Goal: Complete application form: Complete application form

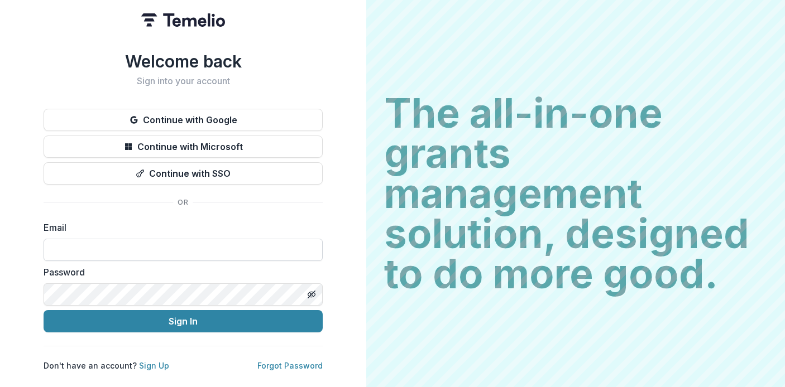
click at [139, 242] on input at bounding box center [183, 250] width 279 height 22
type input "**********"
click at [315, 288] on button "Toggle password visibility" at bounding box center [311, 295] width 18 height 18
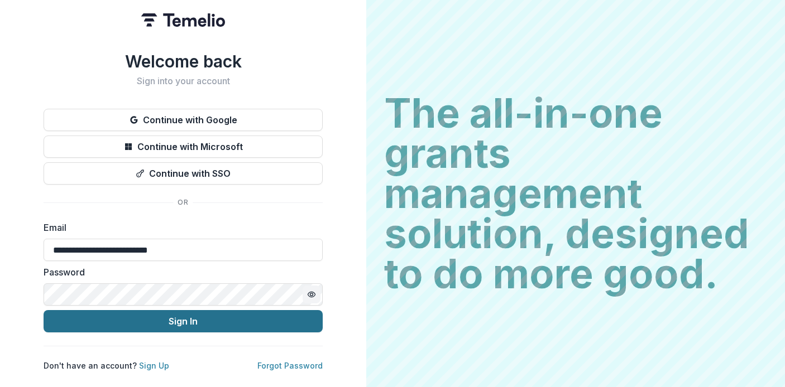
click at [295, 320] on button "Sign In" at bounding box center [183, 321] width 279 height 22
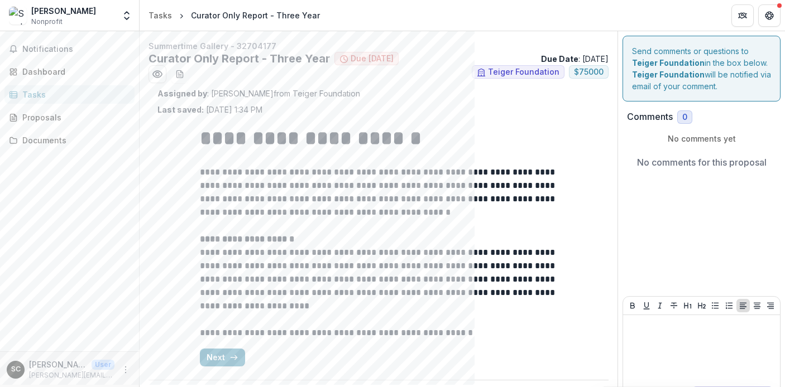
scroll to position [29, 0]
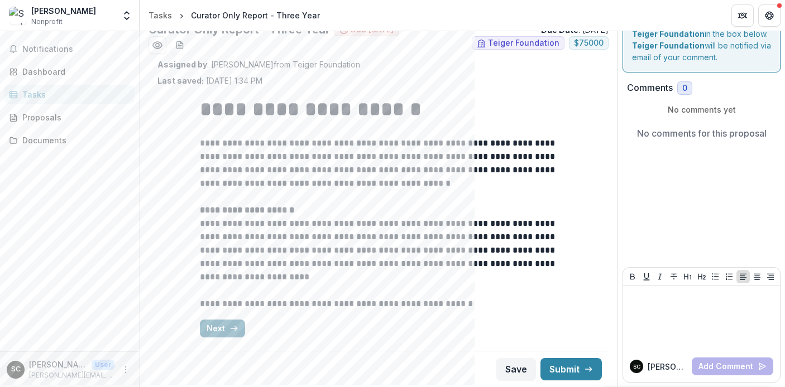
click at [227, 325] on button "Next" at bounding box center [222, 329] width 45 height 18
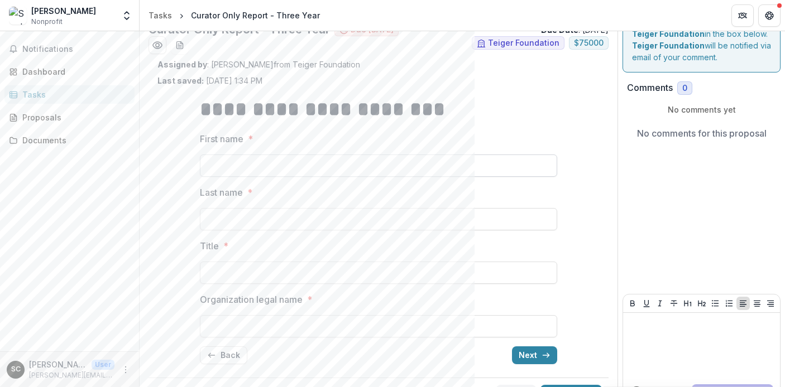
click at [251, 157] on input "First name *" at bounding box center [378, 166] width 357 height 22
type input "******"
type input "**********"
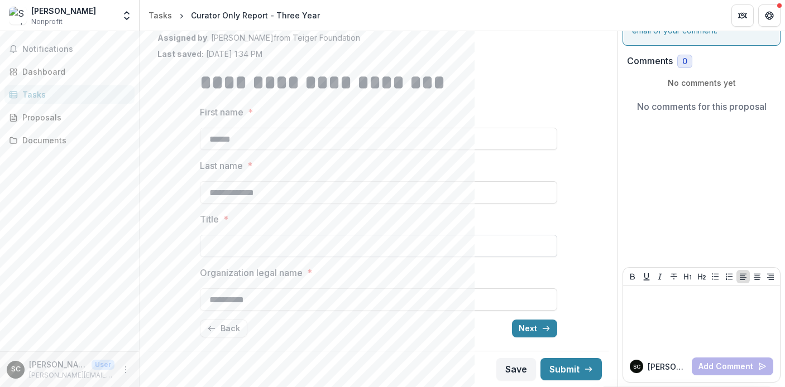
click at [234, 240] on input "Title *" at bounding box center [378, 246] width 357 height 22
type input "*"
type input "**********"
click at [268, 138] on input "******" at bounding box center [378, 139] width 357 height 22
click at [189, 114] on div "**********" at bounding box center [378, 203] width 442 height 287
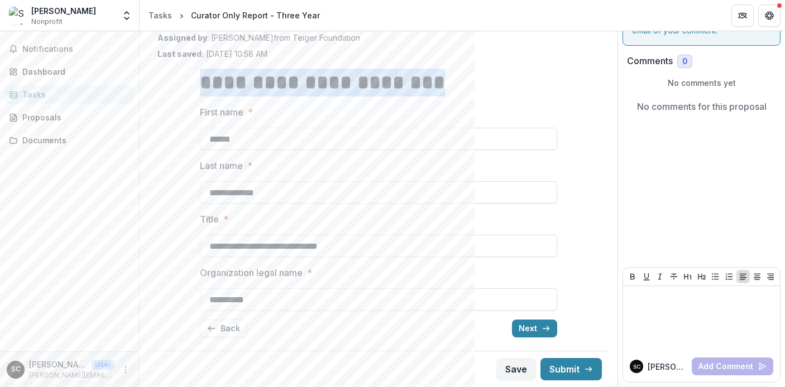
drag, startPoint x: 203, startPoint y: 81, endPoint x: 524, endPoint y: 81, distance: 321.4
click at [524, 81] on h1 "**********" at bounding box center [378, 83] width 357 height 28
copy strong "**********"
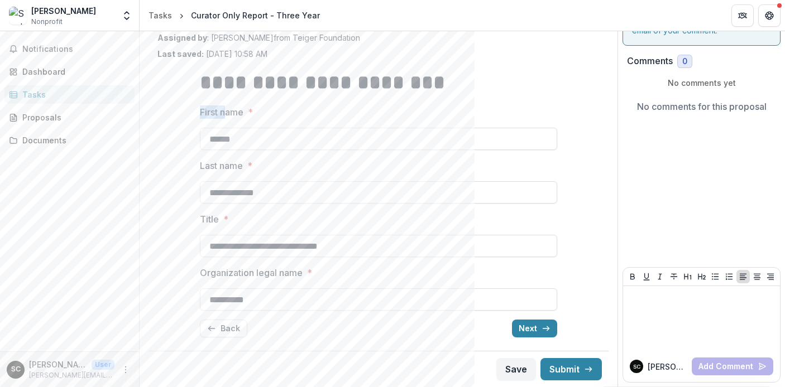
drag, startPoint x: 195, startPoint y: 113, endPoint x: 224, endPoint y: 113, distance: 29.0
click at [224, 113] on div "**********" at bounding box center [378, 203] width 375 height 287
click at [224, 113] on p "First name" at bounding box center [222, 111] width 44 height 13
click at [224, 128] on input "******" at bounding box center [378, 139] width 357 height 22
click at [547, 327] on polyline "button" at bounding box center [548, 329] width 2 height 4
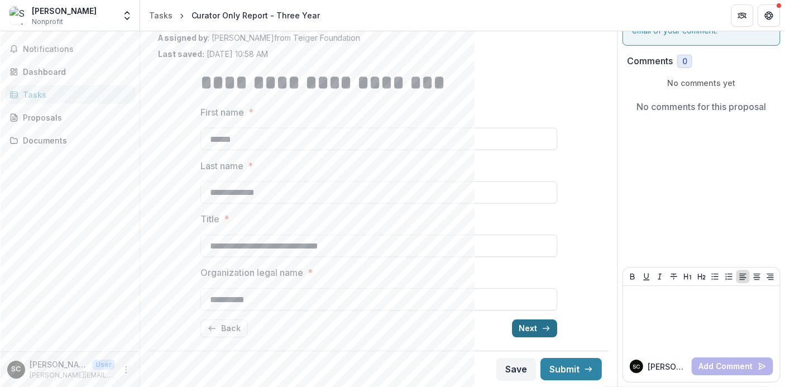
scroll to position [30, 0]
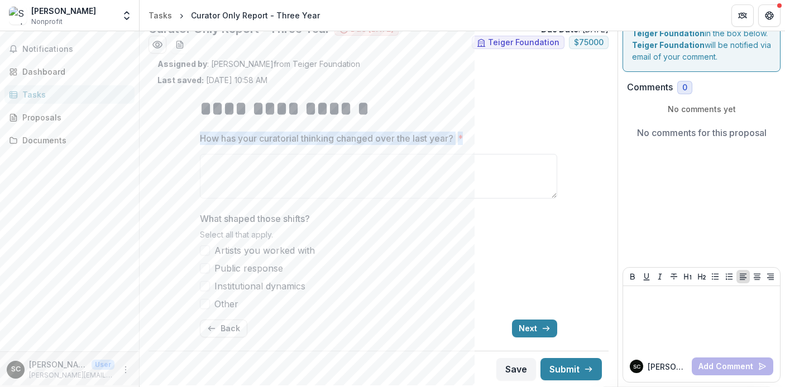
drag, startPoint x: 199, startPoint y: 136, endPoint x: 489, endPoint y: 137, distance: 289.6
click at [489, 137] on label "How has your curatorial thinking changed over the last year? *" at bounding box center [375, 138] width 350 height 13
copy label "How has your curatorial thinking changed over the last year? *"
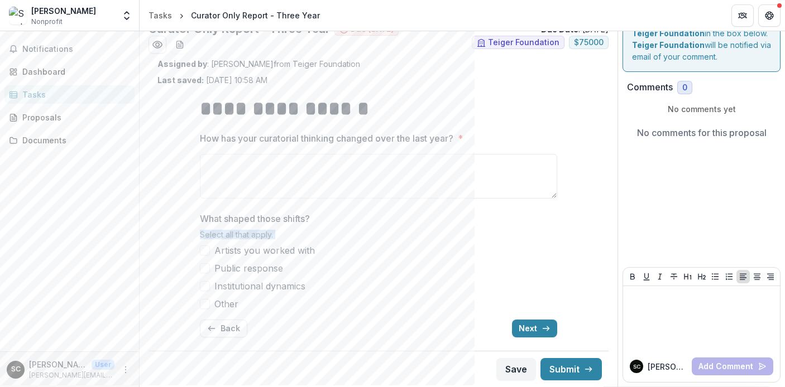
drag, startPoint x: 355, startPoint y: 269, endPoint x: 368, endPoint y: 229, distance: 42.9
click at [368, 229] on div "What shaped those shifts? Select all that apply. Artists you worked with Public…" at bounding box center [378, 261] width 357 height 99
click at [212, 215] on p "What shaped those shifts?" at bounding box center [255, 218] width 110 height 13
drag, startPoint x: 199, startPoint y: 216, endPoint x: 234, endPoint y: 305, distance: 95.6
click at [234, 305] on div "What shaped those shifts? Select all that apply. Artists you worked with Public…" at bounding box center [378, 261] width 357 height 99
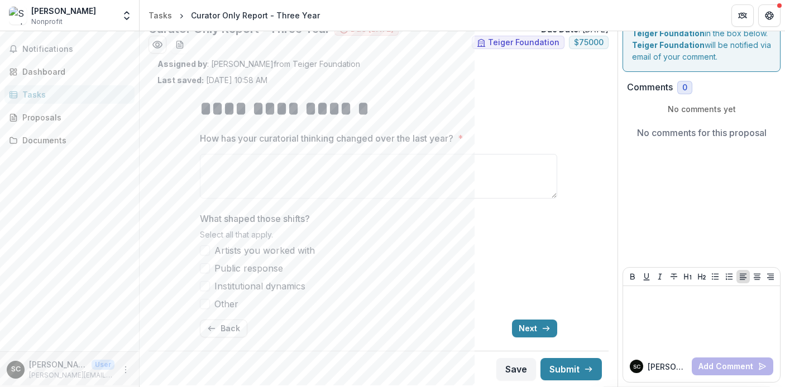
click at [286, 219] on p "What shaped those shifts?" at bounding box center [255, 218] width 110 height 13
click at [286, 220] on p "What shaped those shifts?" at bounding box center [255, 218] width 110 height 13
copy p "What shaped those shifts?"
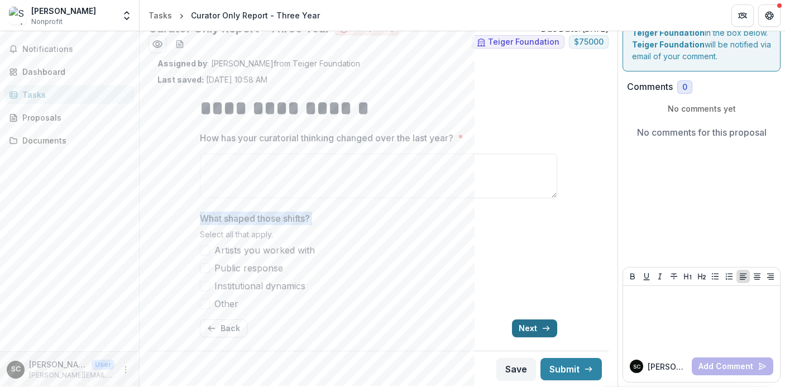
click at [529, 329] on button "Next" at bounding box center [534, 328] width 45 height 18
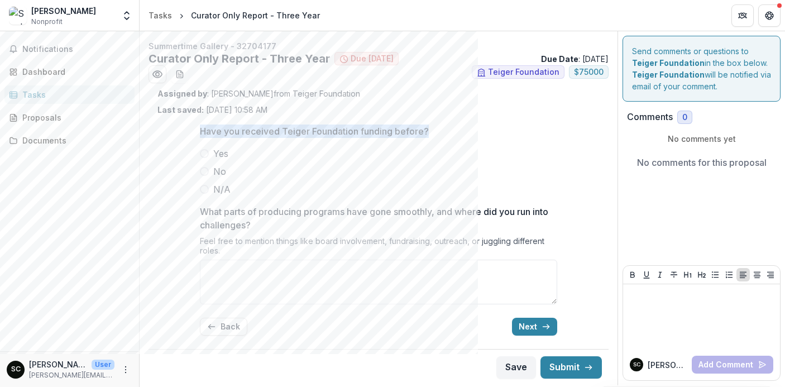
drag, startPoint x: 203, startPoint y: 129, endPoint x: 402, endPoint y: 130, distance: 199.2
click at [402, 130] on p "Have you received Teiger Foundation funding before?" at bounding box center [314, 130] width 229 height 13
copy p "Have you received Teiger Foundation funding before?"
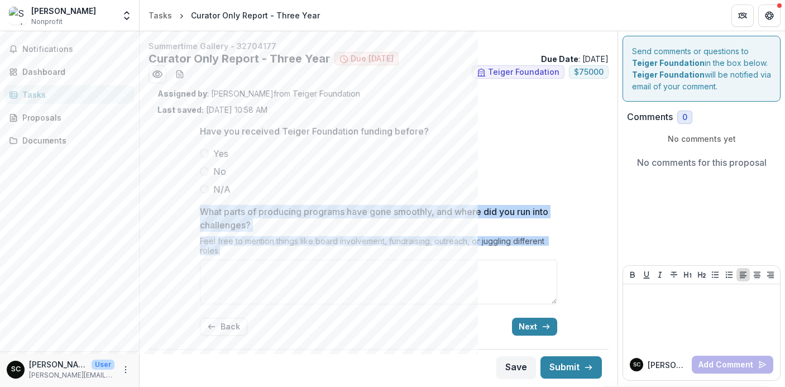
drag, startPoint x: 198, startPoint y: 210, endPoint x: 266, endPoint y: 250, distance: 79.5
click at [266, 250] on div "Have you received Teiger Foundation funding before? Yes No N/A What parts of pr…" at bounding box center [378, 229] width 375 height 229
copy div "What parts of producing programs have gone smoothly, and where did you run into…"
click at [535, 326] on button "Next" at bounding box center [534, 326] width 45 height 18
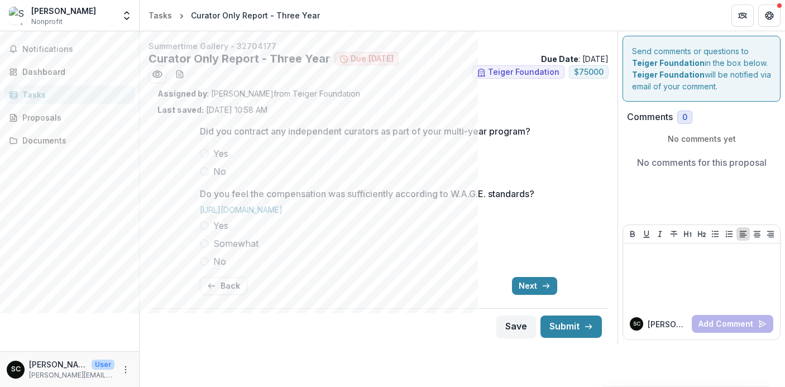
click at [305, 126] on p "Did you contract any independent curators as part of your multi-year program?" at bounding box center [365, 130] width 330 height 13
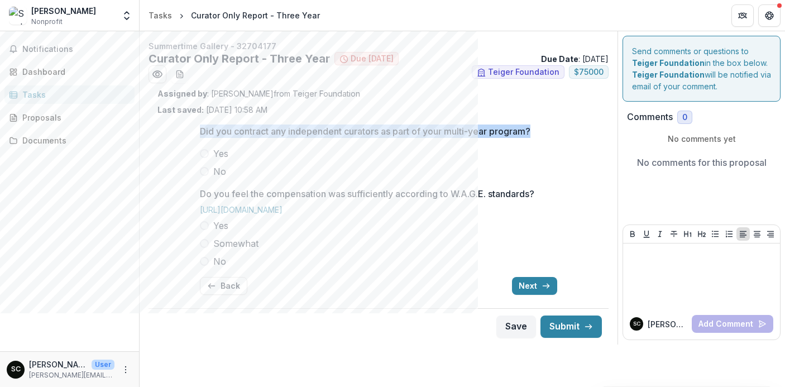
click at [305, 126] on p "Did you contract any independent curators as part of your multi-year program?" at bounding box center [365, 130] width 330 height 13
copy p "Did you contract any independent curators as part of your multi-year program?"
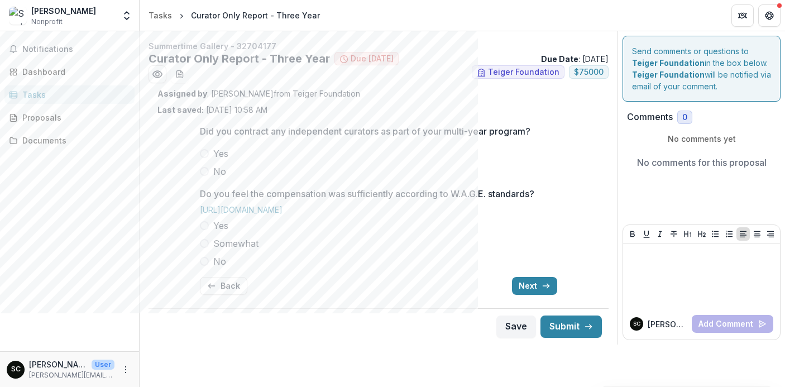
click at [296, 192] on p "Do you feel the compensation was sufficiently according to W.A.G.E. standards?" at bounding box center [367, 193] width 334 height 13
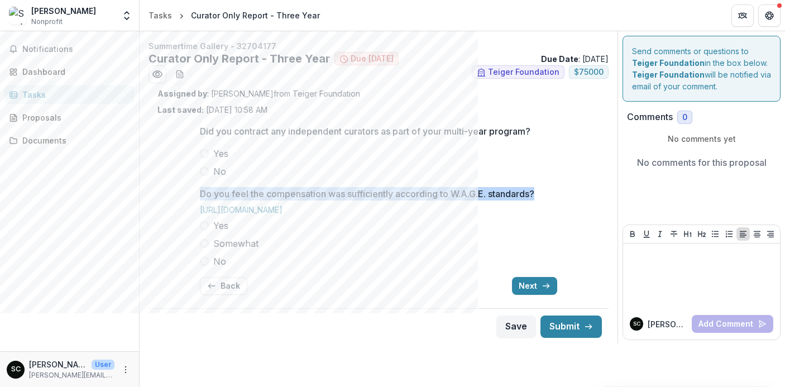
click at [296, 192] on p "Do you feel the compensation was sufficiently according to W.A.G.E. standards?" at bounding box center [367, 193] width 334 height 13
copy p "Do you feel the compensation was sufficiently according to W.A.G.E. standards?"
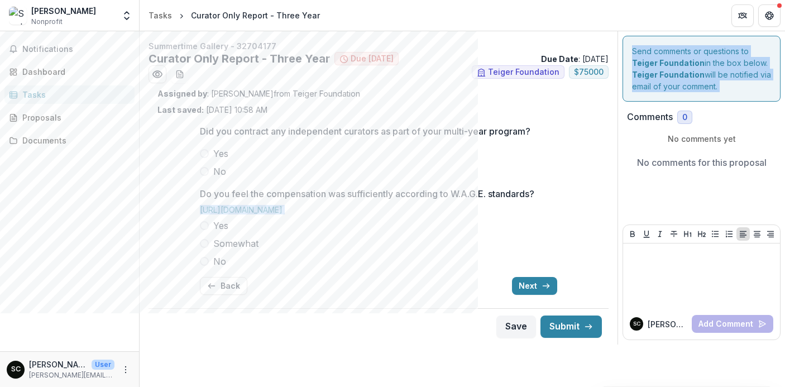
drag, startPoint x: 189, startPoint y: 208, endPoint x: 267, endPoint y: 273, distance: 101.7
click at [267, 274] on div "Did you contract any independent curators as part of your multi-year program? Y…" at bounding box center [378, 209] width 442 height 188
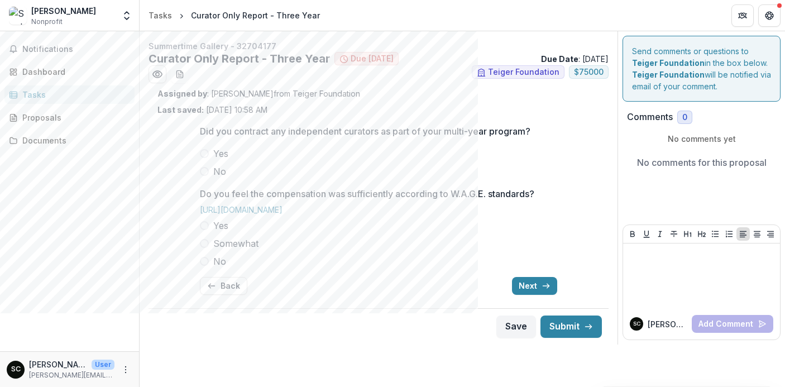
click at [310, 234] on div "Yes Somewhat No" at bounding box center [378, 243] width 357 height 49
click at [307, 223] on label "Yes" at bounding box center [378, 225] width 357 height 13
click at [307, 224] on label "Yes" at bounding box center [378, 225] width 357 height 13
drag, startPoint x: 314, startPoint y: 210, endPoint x: 199, endPoint y: 206, distance: 114.5
click at [200, 206] on div "https://wageforwork.com/" at bounding box center [378, 212] width 357 height 14
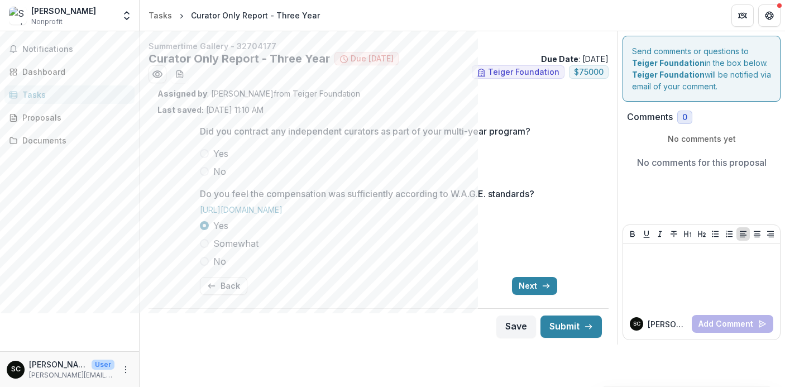
copy link "https://wageforwork.com/"
click at [534, 286] on button "Next" at bounding box center [534, 286] width 45 height 18
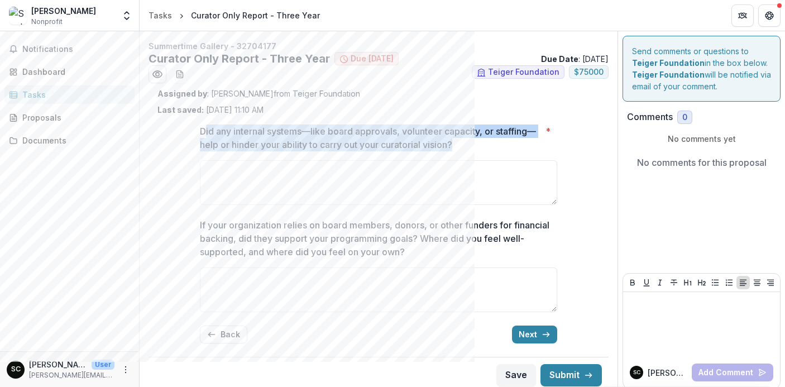
drag, startPoint x: 201, startPoint y: 128, endPoint x: 465, endPoint y: 144, distance: 263.9
click at [465, 144] on p "Did any internal systems—like board approvals, volunteer capacity, or staffing—…" at bounding box center [370, 137] width 341 height 27
click at [465, 160] on textarea "Did any internal systems—like board approvals, volunteer capacity, or staffing—…" at bounding box center [378, 182] width 357 height 45
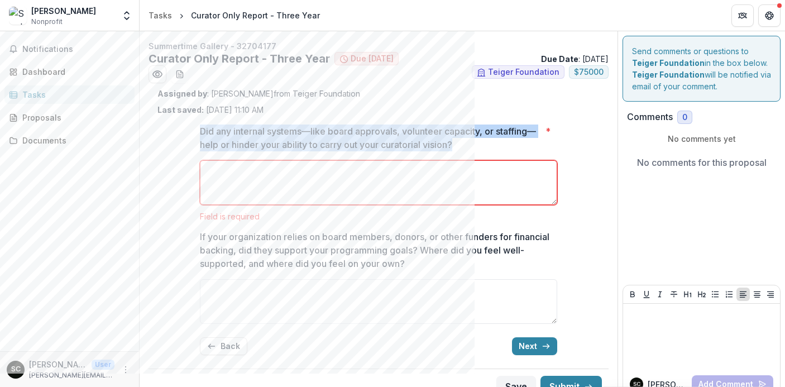
drag, startPoint x: 466, startPoint y: 145, endPoint x: 196, endPoint y: 129, distance: 270.0
click at [196, 129] on div "Did any internal systems—like board approvals, volunteer capacity, or staffing—…" at bounding box center [378, 239] width 375 height 248
copy p "Did any internal systems—like board approvals, volunteer capacity, or staffing—…"
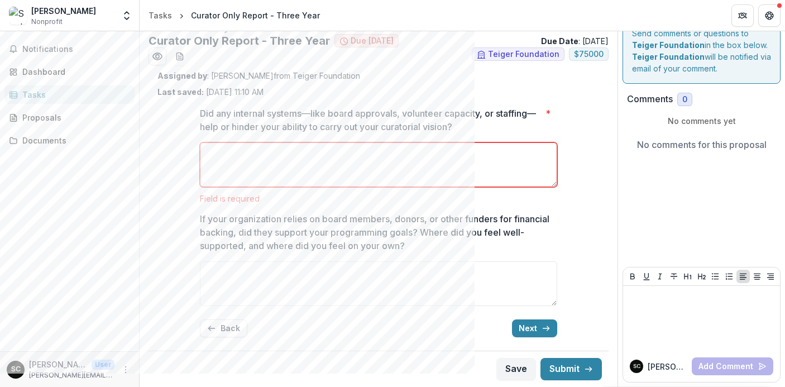
click at [346, 228] on p "If your organization relies on board members, donors, or other funders for fina…" at bounding box center [375, 232] width 350 height 40
click at [346, 261] on textarea "If your organization relies on board members, donors, or other funders for fina…" at bounding box center [378, 283] width 357 height 45
click at [346, 228] on p "If your organization relies on board members, donors, or other funders for fina…" at bounding box center [375, 232] width 350 height 40
click at [346, 261] on textarea "If your organization relies on board members, donors, or other funders for fina…" at bounding box center [378, 283] width 357 height 45
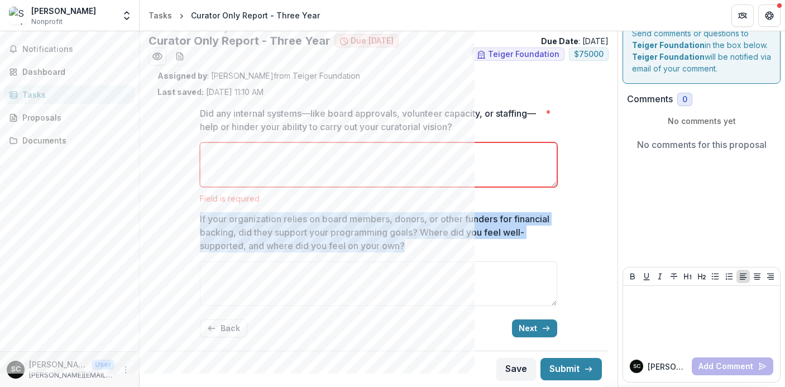
click at [346, 228] on p "If your organization relies on board members, donors, or other funders for fina…" at bounding box center [375, 232] width 350 height 40
click at [346, 261] on textarea "If your organization relies on board members, donors, or other funders for fina…" at bounding box center [378, 283] width 357 height 45
copy p "If your organization relies on board members, donors, or other funders for fina…"
click at [541, 328] on icon "button" at bounding box center [545, 328] width 9 height 9
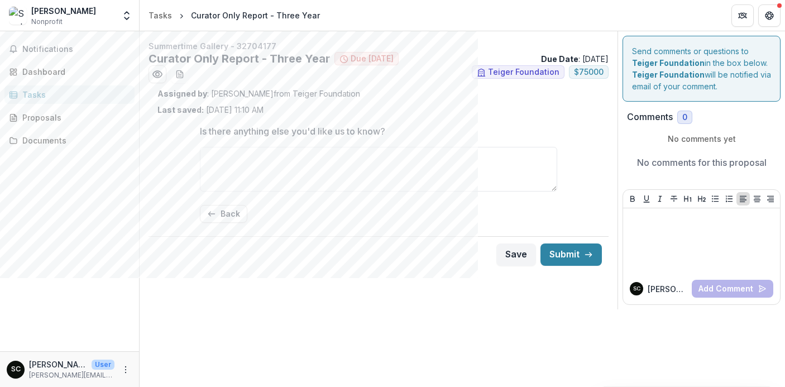
click at [292, 132] on p "Is there anything else you'd like us to know?" at bounding box center [292, 130] width 185 height 13
click at [292, 147] on textarea "Is there anything else you'd like us to know?" at bounding box center [378, 169] width 357 height 45
click at [292, 131] on p "Is there anything else you'd like us to know?" at bounding box center [292, 130] width 185 height 13
click at [292, 147] on textarea "Is there anything else you'd like us to know?" at bounding box center [378, 169] width 357 height 45
click at [292, 131] on p "Is there anything else you'd like us to know?" at bounding box center [292, 130] width 185 height 13
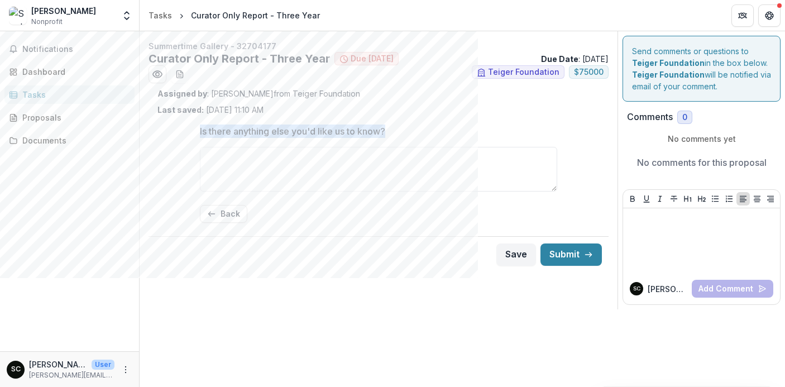
click at [292, 147] on textarea "Is there anything else you'd like us to know?" at bounding box center [378, 169] width 357 height 45
click at [235, 213] on button "Back" at bounding box center [223, 214] width 47 height 18
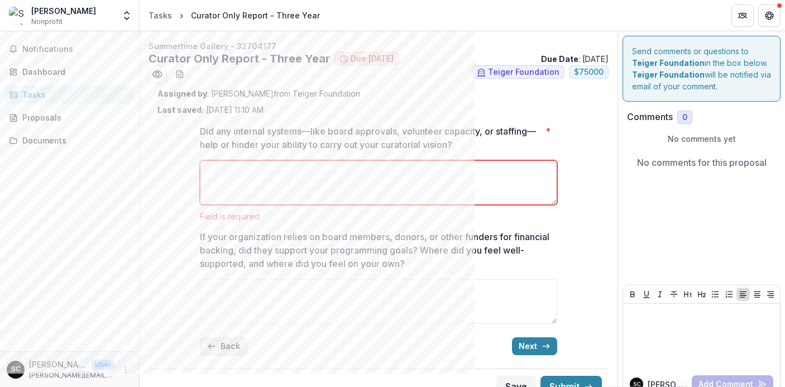
click at [224, 350] on button "Back" at bounding box center [223, 346] width 47 height 18
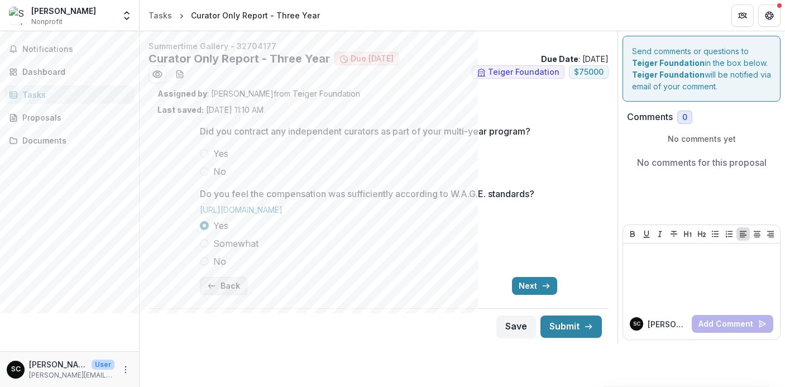
click at [217, 288] on button "Back" at bounding box center [223, 286] width 47 height 18
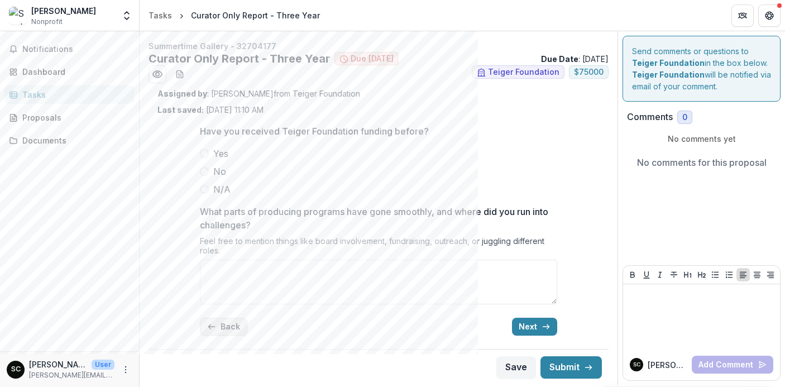
click at [220, 334] on button "Back" at bounding box center [223, 326] width 47 height 18
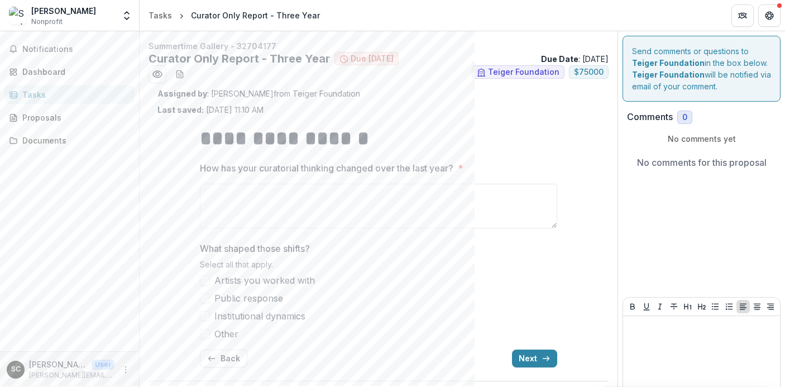
click at [80, 92] on div "Tasks" at bounding box center [73, 95] width 103 height 12
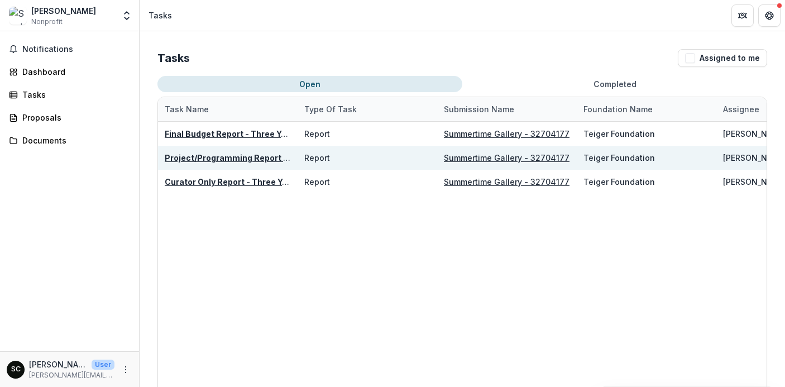
click at [186, 157] on u "Project/Programming Report - Conversation" at bounding box center [254, 157] width 179 height 9
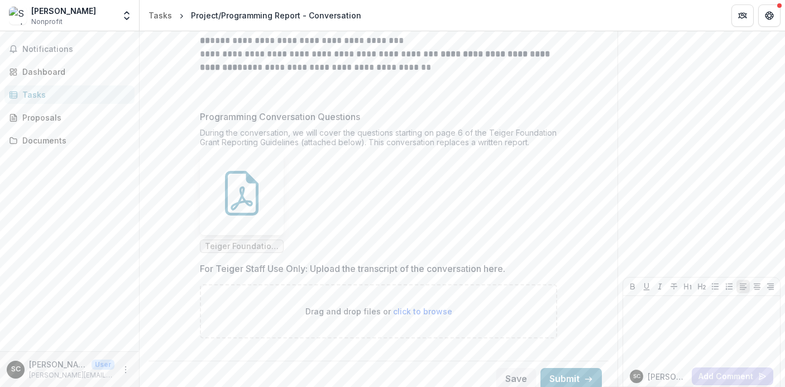
scroll to position [169, 0]
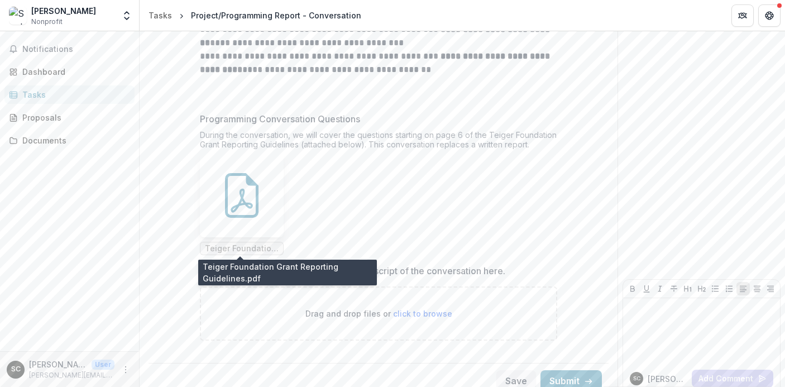
click at [223, 252] on span "Teiger Foundation Grant Reporting Guidelines.pdf" at bounding box center [242, 248] width 74 height 9
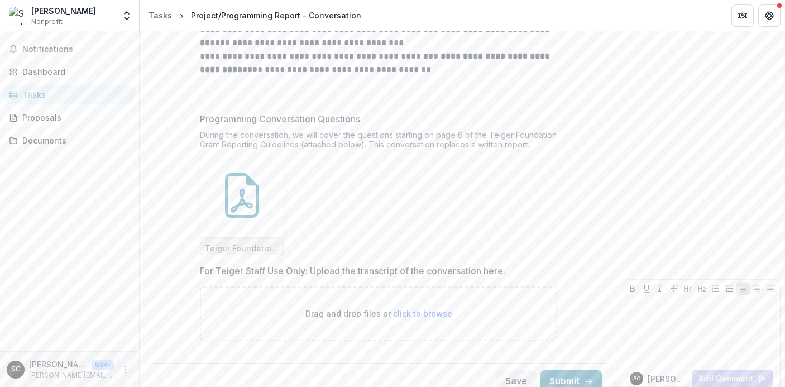
click at [233, 248] on span "Teiger Foundation Grant Reporting Guidelines.pdf" at bounding box center [242, 248] width 74 height 9
click at [251, 195] on icon at bounding box center [241, 195] width 45 height 45
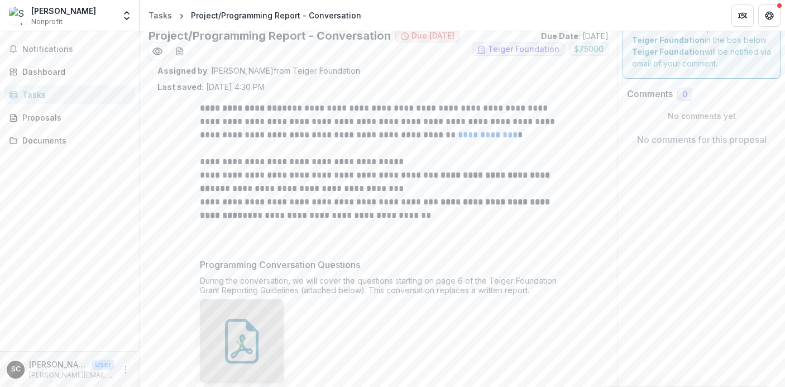
scroll to position [0, 0]
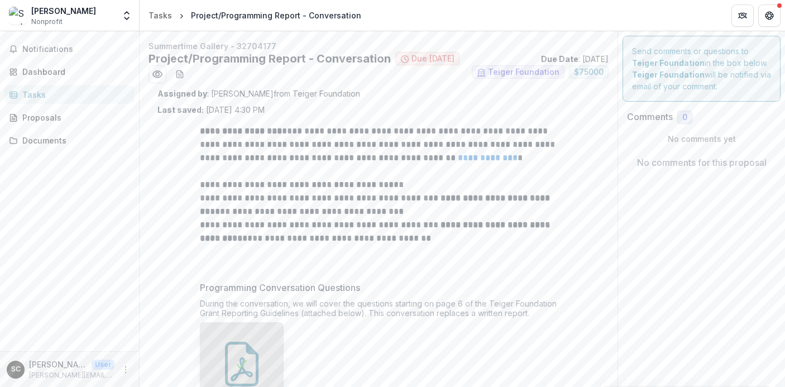
click at [47, 96] on div "Tasks" at bounding box center [73, 95] width 103 height 12
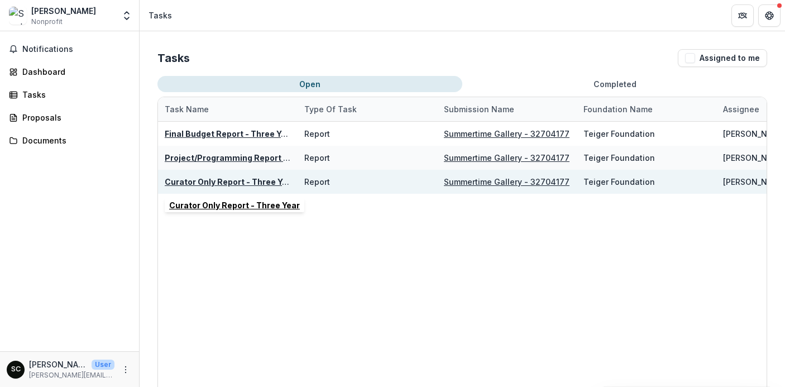
click at [179, 179] on u "Curator Only Report - Three Year" at bounding box center [230, 181] width 131 height 9
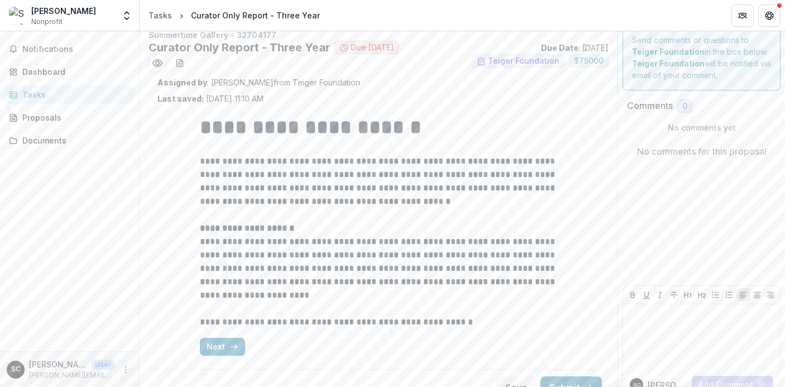
scroll to position [30, 0]
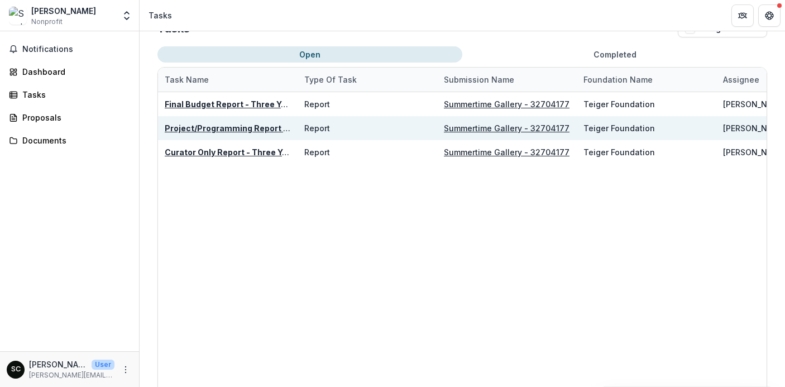
click at [198, 124] on u "Project/Programming Report - Conversation" at bounding box center [254, 127] width 179 height 9
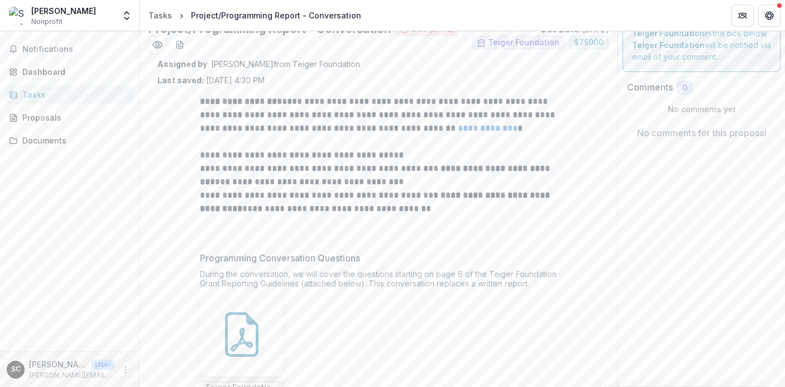
scroll to position [32, 0]
click at [465, 126] on link "**********" at bounding box center [488, 126] width 60 height 8
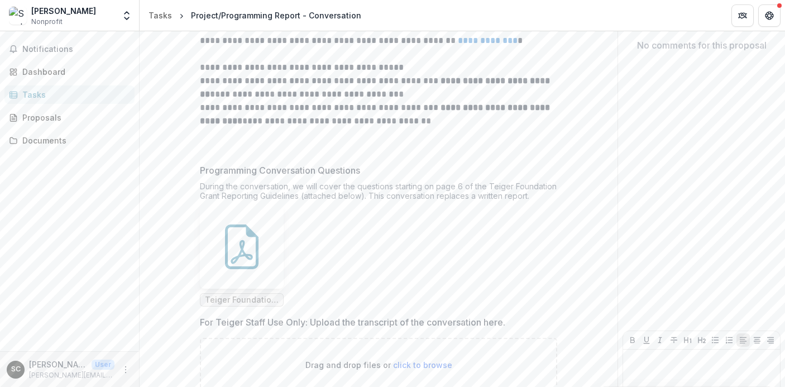
scroll to position [0, 0]
